Goal: Browse casually: Explore the website without a specific task or goal

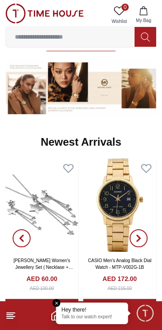
scroll to position [478, 0]
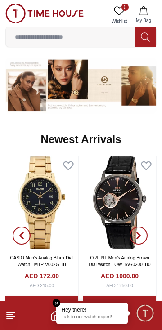
click at [52, 191] on img at bounding box center [41, 201] width 73 height 93
click at [42, 197] on img at bounding box center [41, 201] width 73 height 93
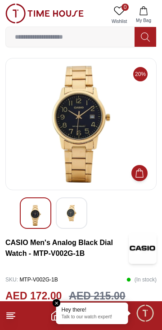
click at [59, 304] on em "Close tooltip" at bounding box center [57, 303] width 8 height 8
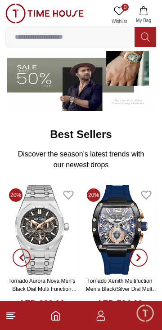
scroll to position [165, 0]
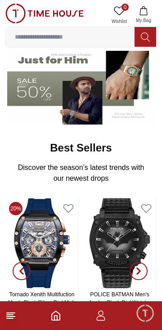
click at [60, 315] on icon "Home" at bounding box center [56, 315] width 8 height 9
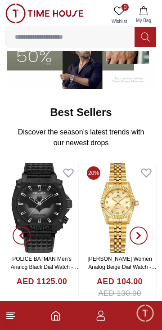
scroll to position [200, 0]
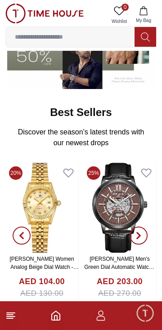
click at [58, 217] on img at bounding box center [41, 208] width 73 height 90
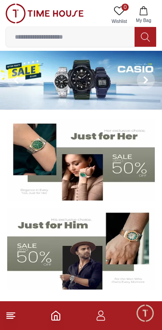
scroll to position [200, 0]
